Goal: Task Accomplishment & Management: Use online tool/utility

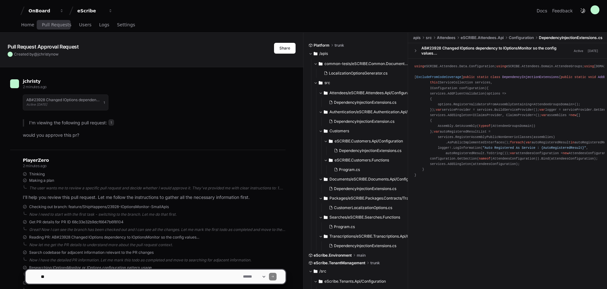
scroll to position [736, 0]
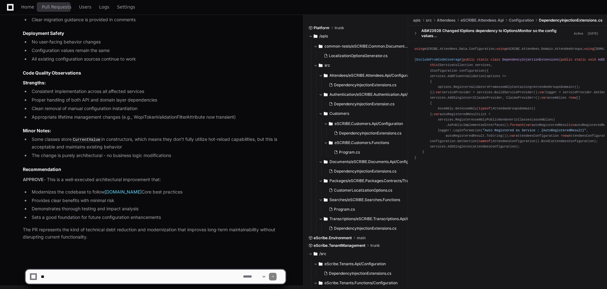
click at [58, 9] on span "Pull Requests" at bounding box center [56, 7] width 29 height 4
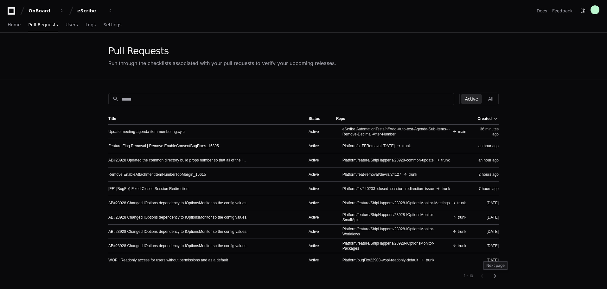
click at [495, 276] on mat-icon "chevron_right" at bounding box center [495, 276] width 8 height 8
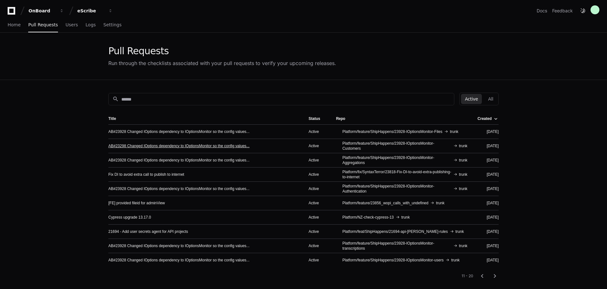
click at [229, 144] on link "AB#23298 Changed IOptions dependency to IOptionsMonitor so the config values..." at bounding box center [178, 145] width 141 height 5
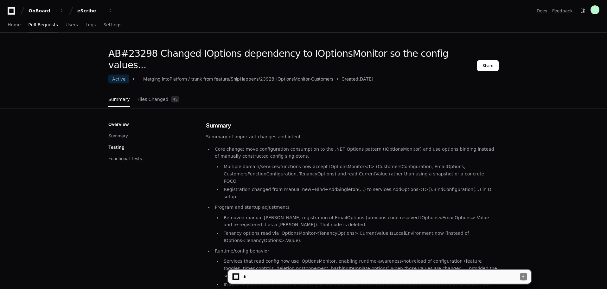
click at [336, 274] on textarea at bounding box center [381, 276] width 278 height 14
type textarea "**********"
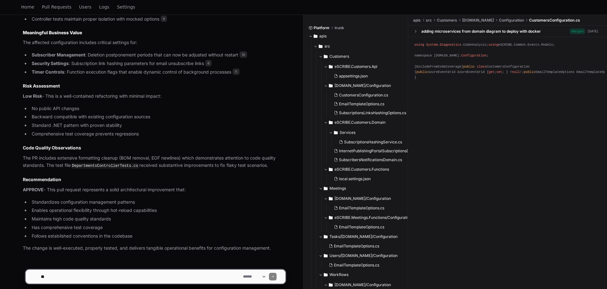
scroll to position [616, 0]
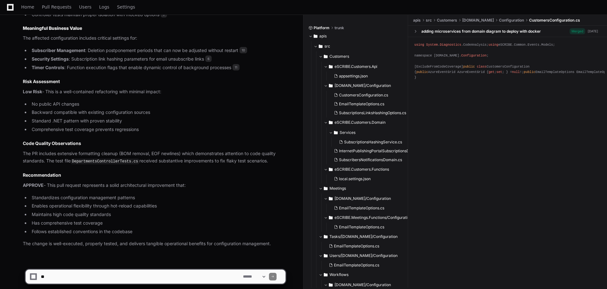
click at [494, 195] on div "using System . Diagnostics .CodeAnalysis; using eSCRIBE.Common.Events.Models; n…" at bounding box center [507, 161] width 199 height 248
